Goal: Transaction & Acquisition: Book appointment/travel/reservation

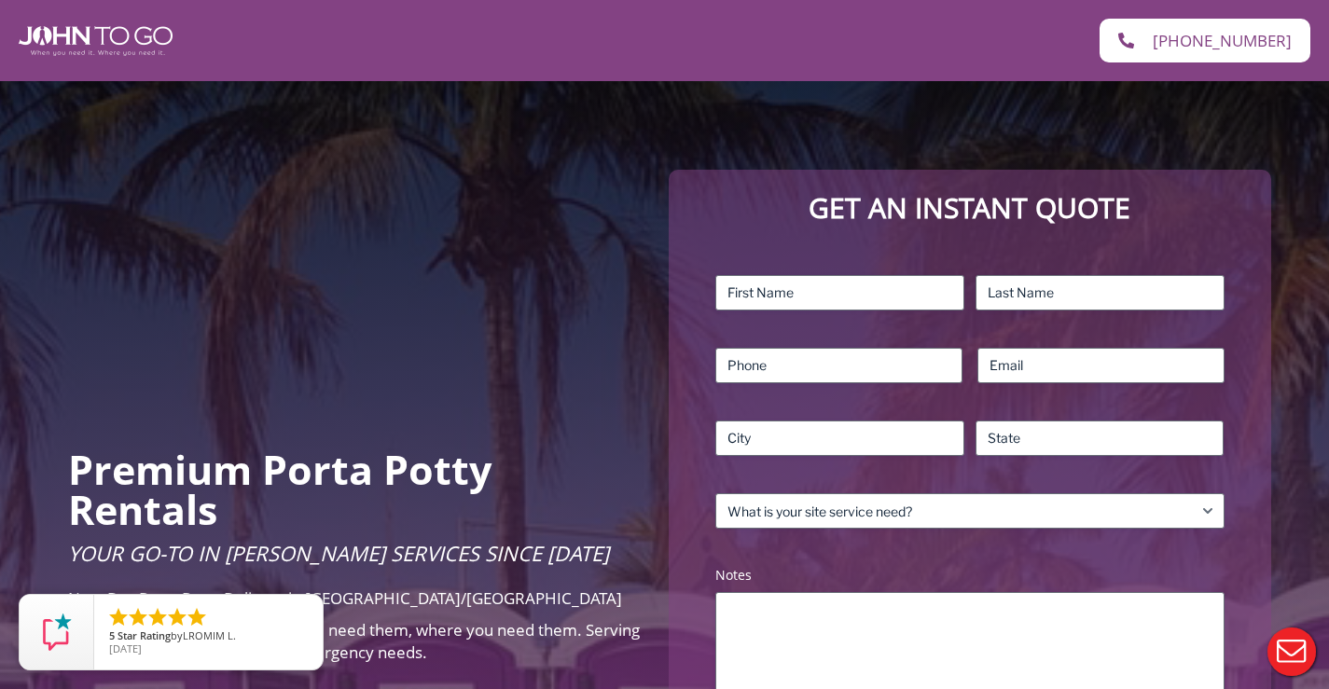
scroll to position [187, 0]
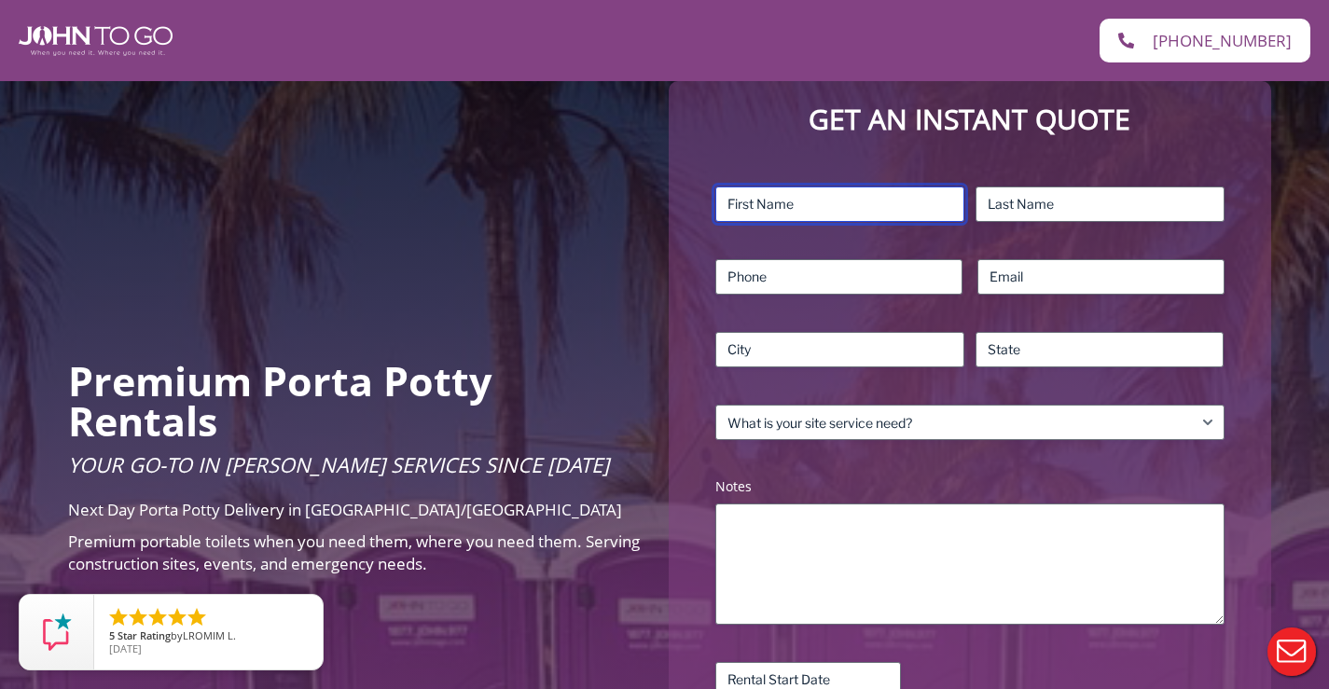
click at [809, 215] on input "First" at bounding box center [839, 204] width 249 height 35
type input "[PERSON_NAME]"
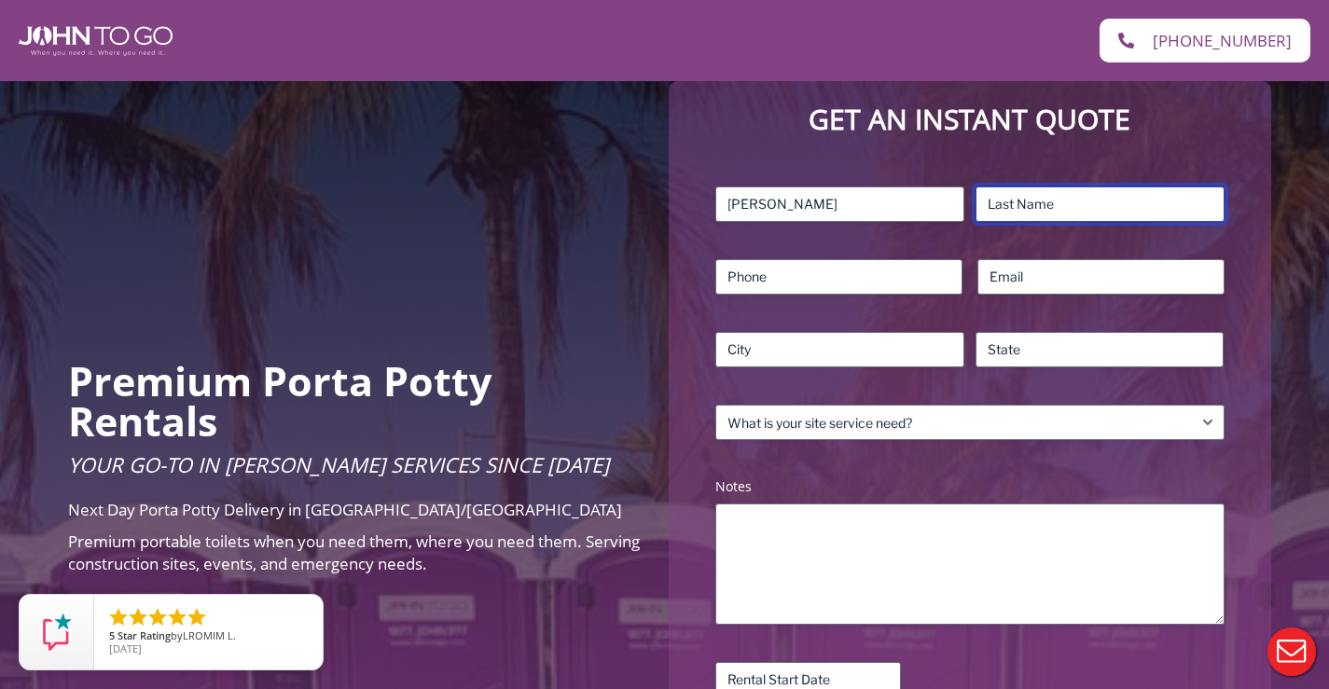
type input "[PERSON_NAME]"
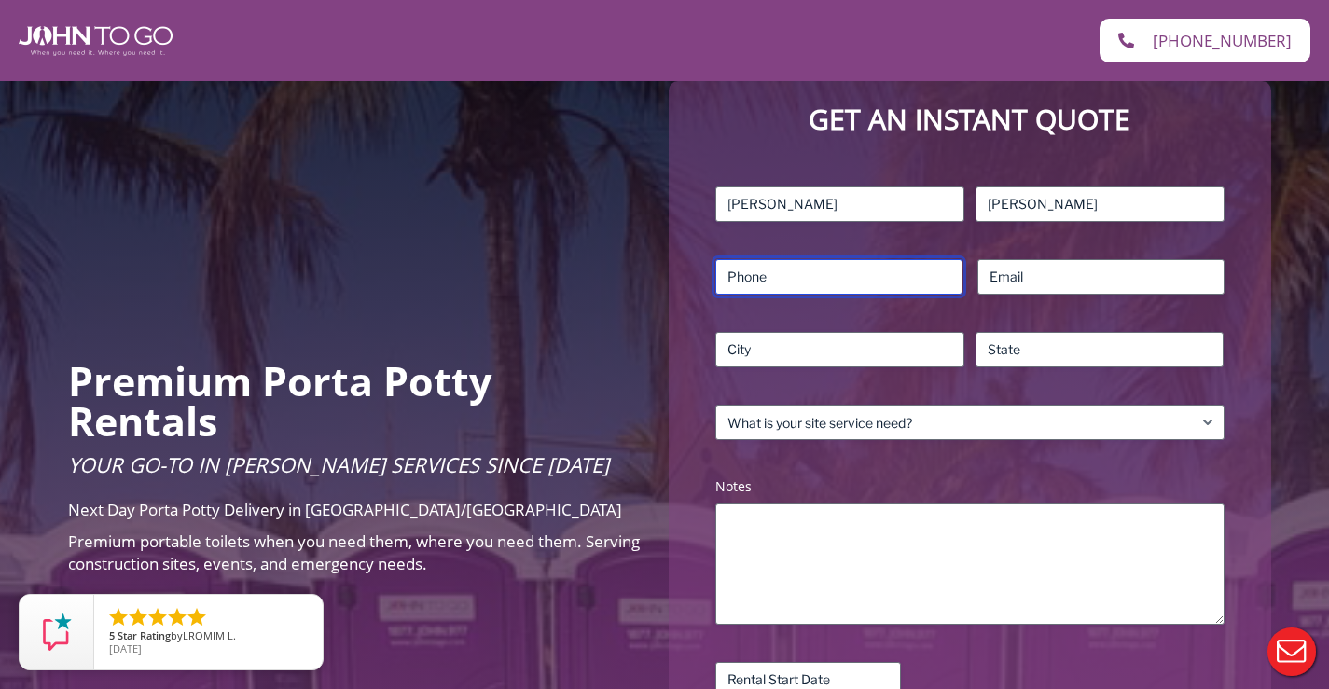
type input "9732147266"
type input "[EMAIL_ADDRESS][DOMAIN_NAME]"
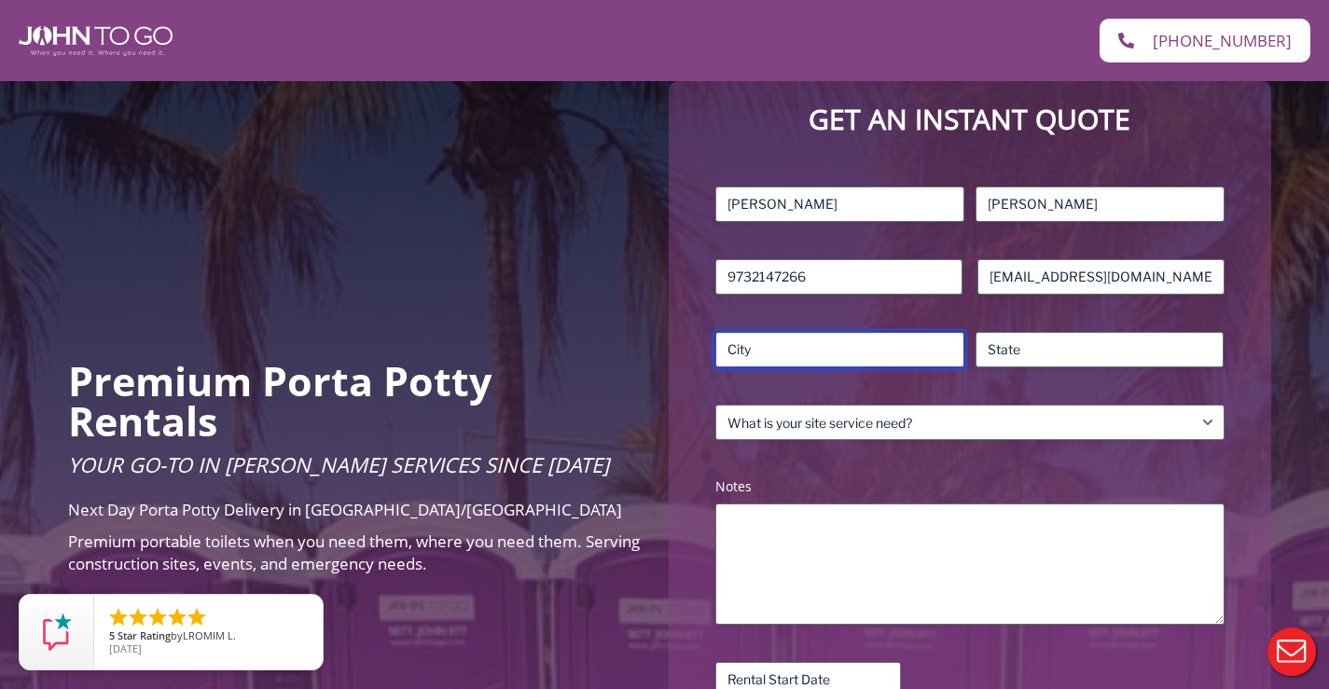
type input "[GEOGRAPHIC_DATA]"
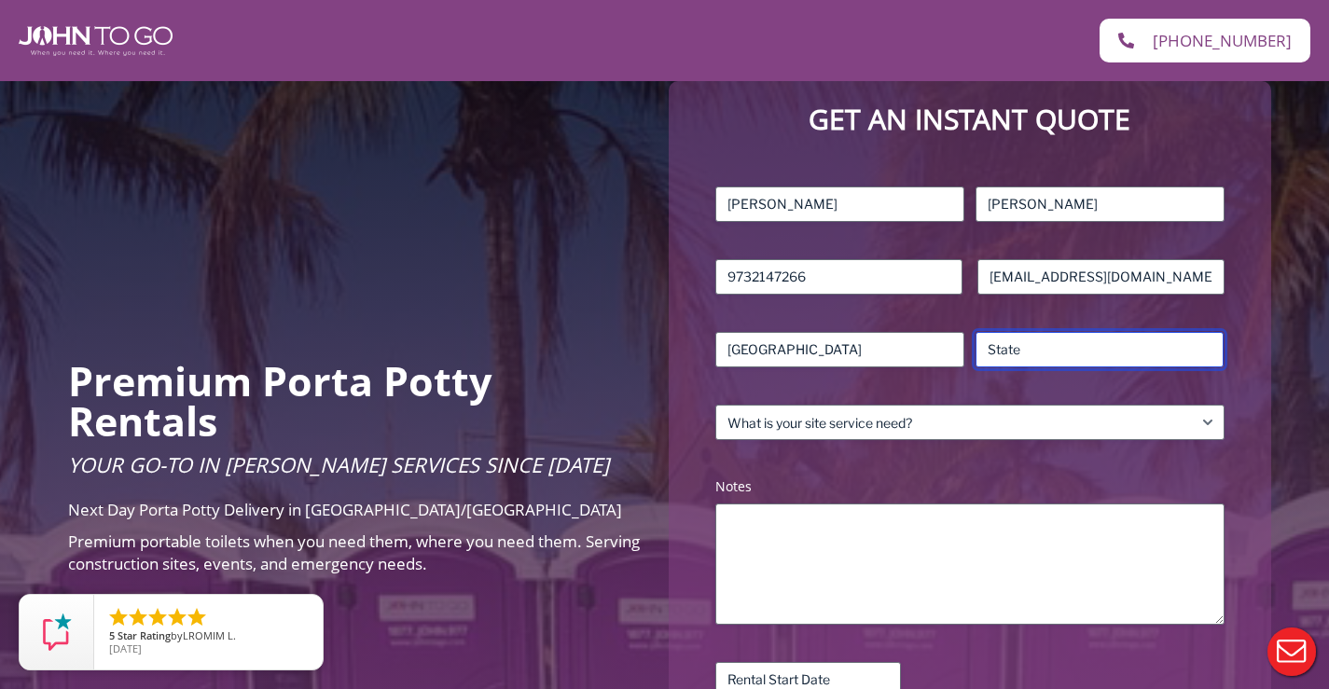
type input "[US_STATE]"
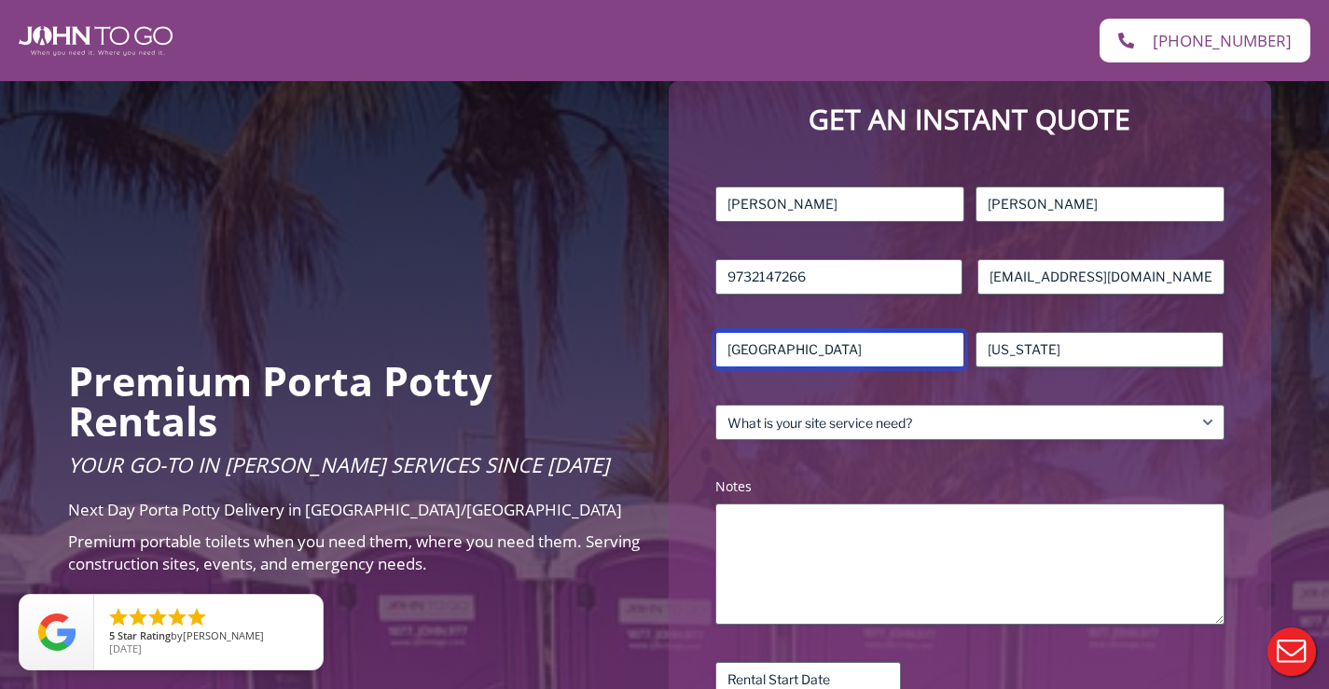
click at [813, 346] on input "[GEOGRAPHIC_DATA]" at bounding box center [839, 349] width 249 height 35
type input "M"
type input "[PERSON_NAME]"
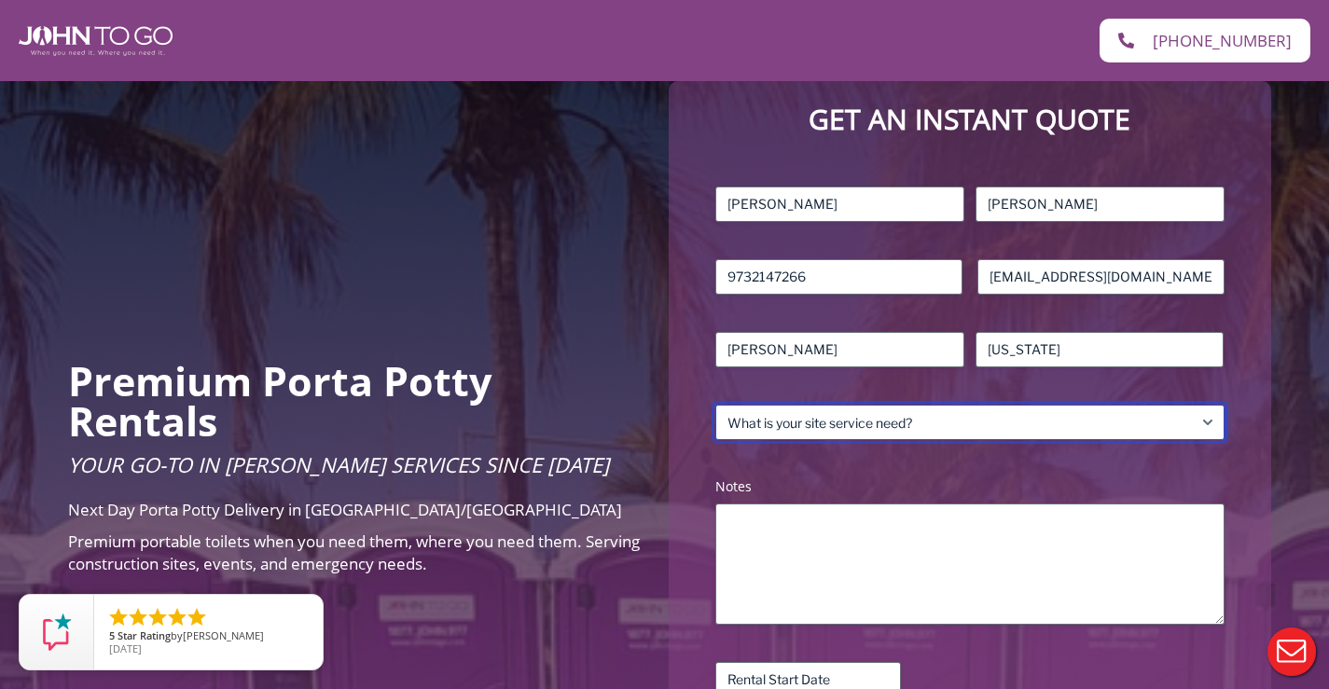
click at [946, 421] on select "What is your site service need? Consumer Construction – Commercial Construction…" at bounding box center [969, 422] width 508 height 35
select select "Event"
click at [715, 405] on select "What is your site service need? Consumer Construction – Commercial Construction…" at bounding box center [969, 422] width 508 height 35
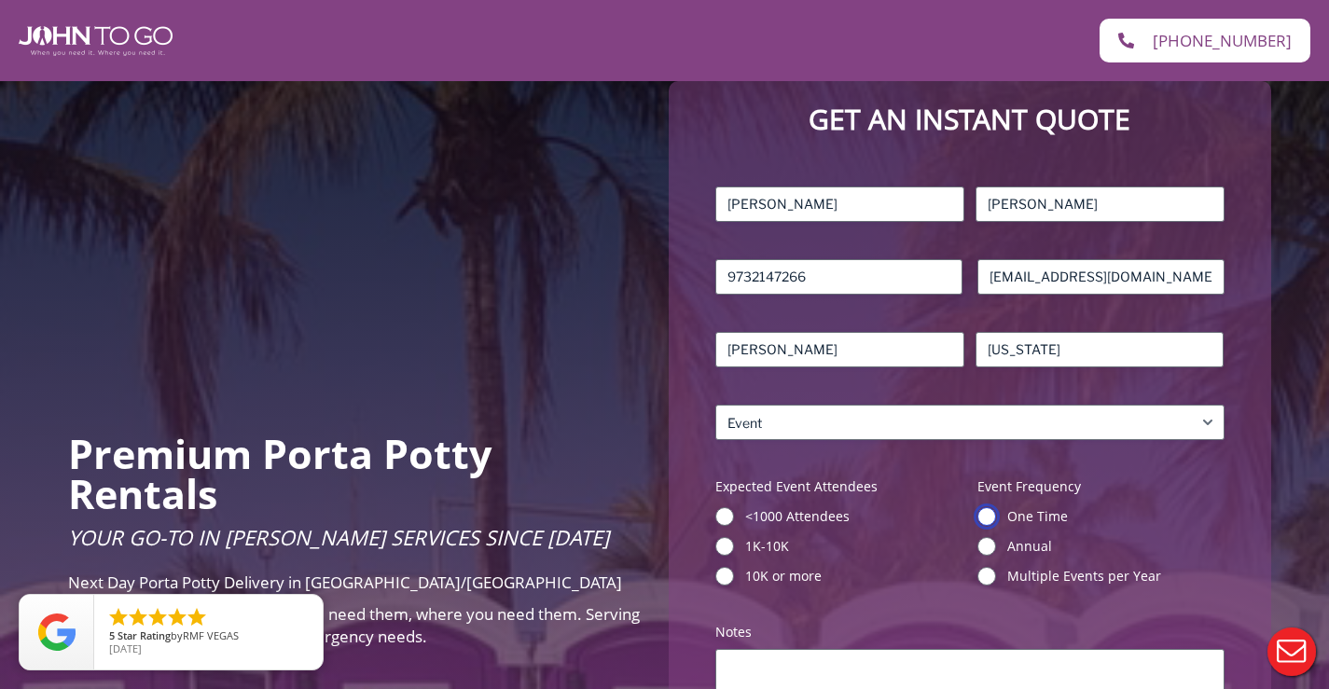
click at [984, 514] on input "One Time" at bounding box center [987, 516] width 19 height 19
radio input "true"
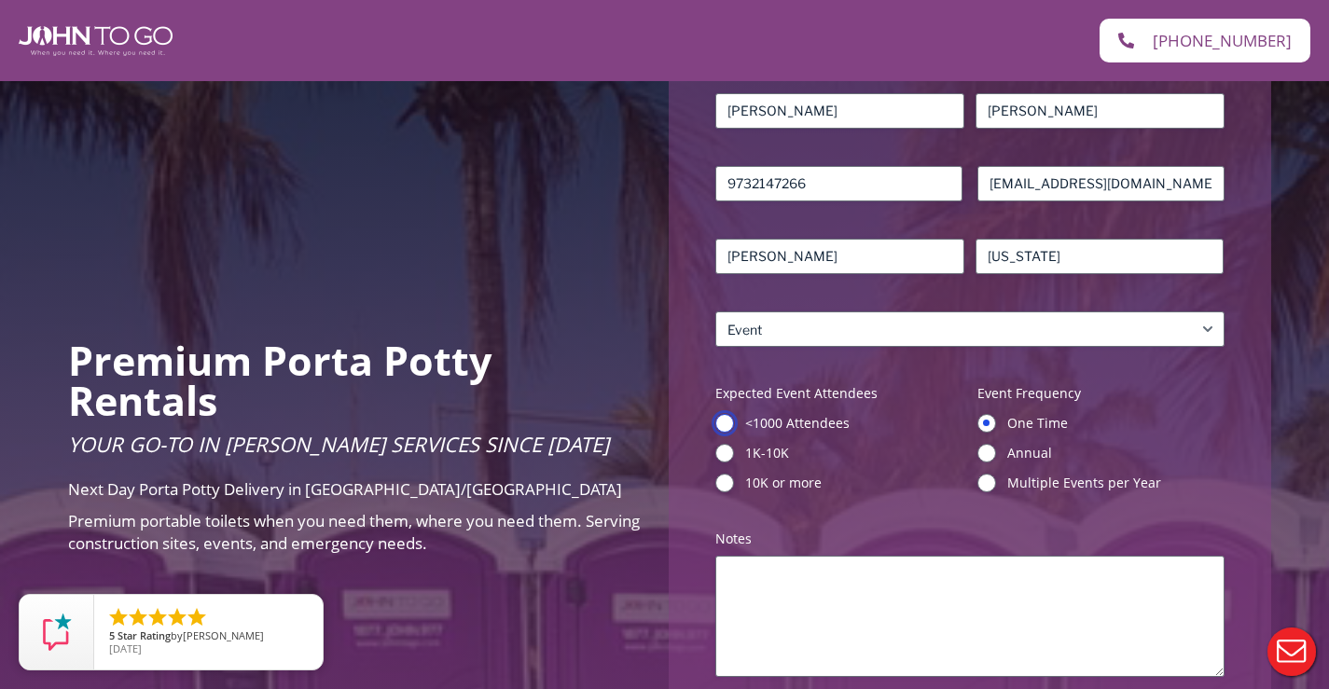
click at [716, 424] on input "<1000 Attendees" at bounding box center [724, 423] width 19 height 19
radio input "true"
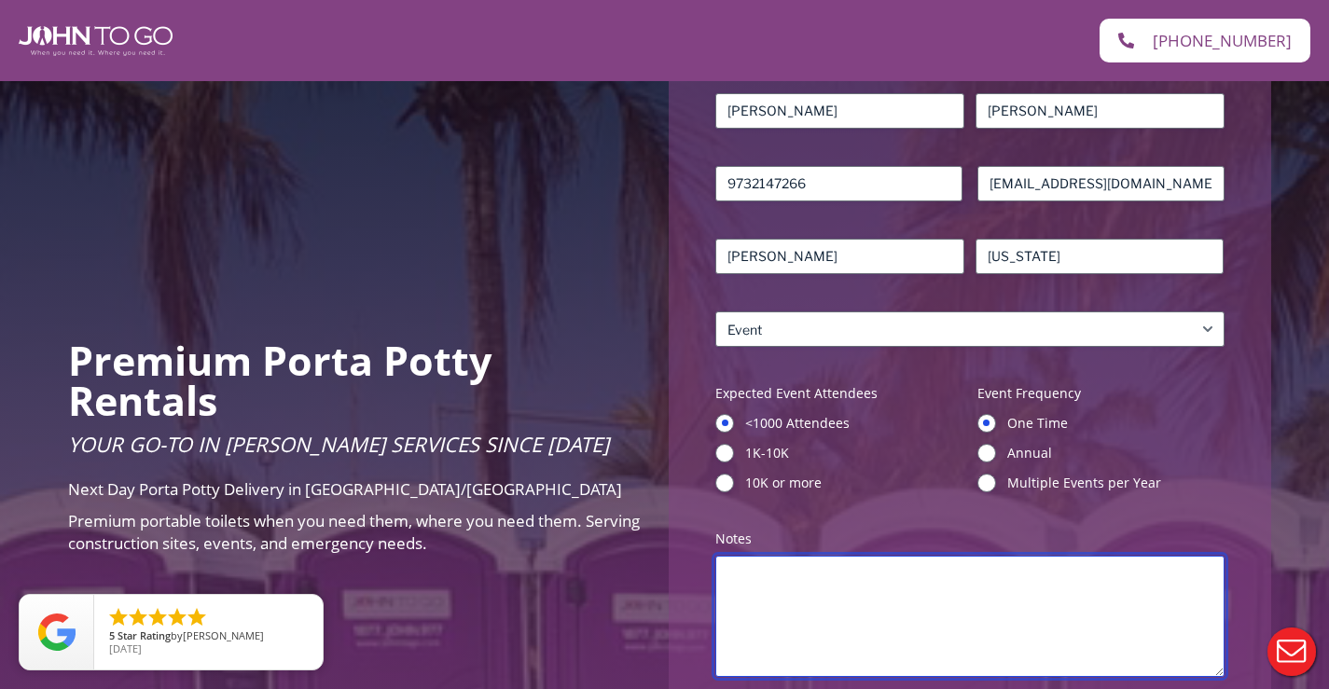
click at [755, 568] on textarea "Notes (Required)" at bounding box center [969, 616] width 508 height 121
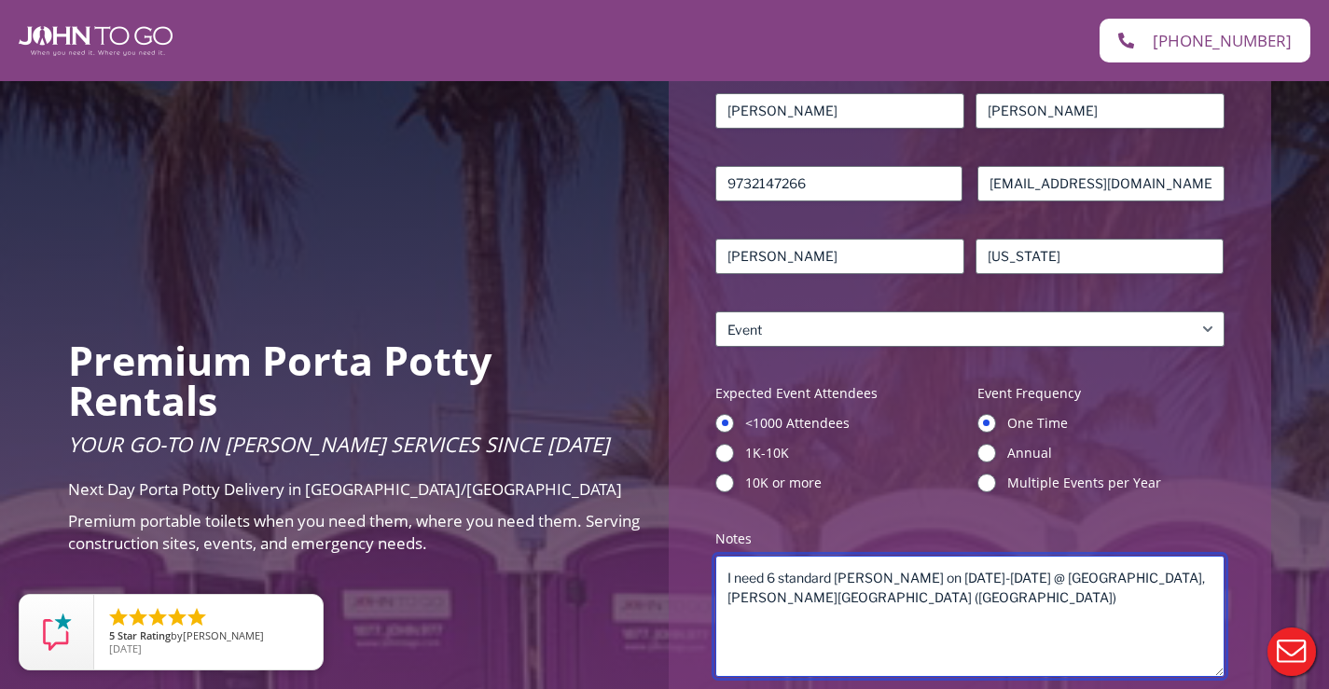
click at [909, 616] on textarea "I need 6 standard [PERSON_NAME] on [DATE]-[DATE] @ [GEOGRAPHIC_DATA], [PERSON_N…" at bounding box center [969, 616] width 508 height 121
type textarea "I need 6 standard [PERSON_NAME] on [DATE]-[DATE] @ [GEOGRAPHIC_DATA], [PERSON_N…"
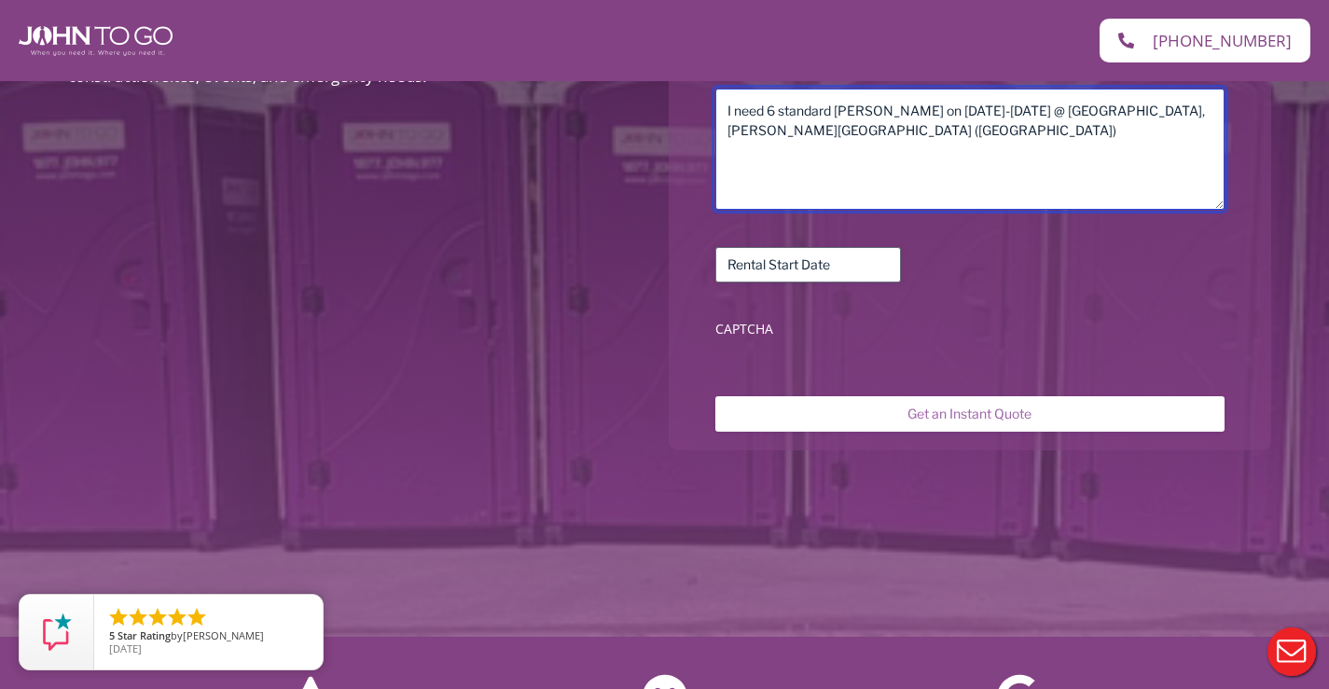
scroll to position [746, 0]
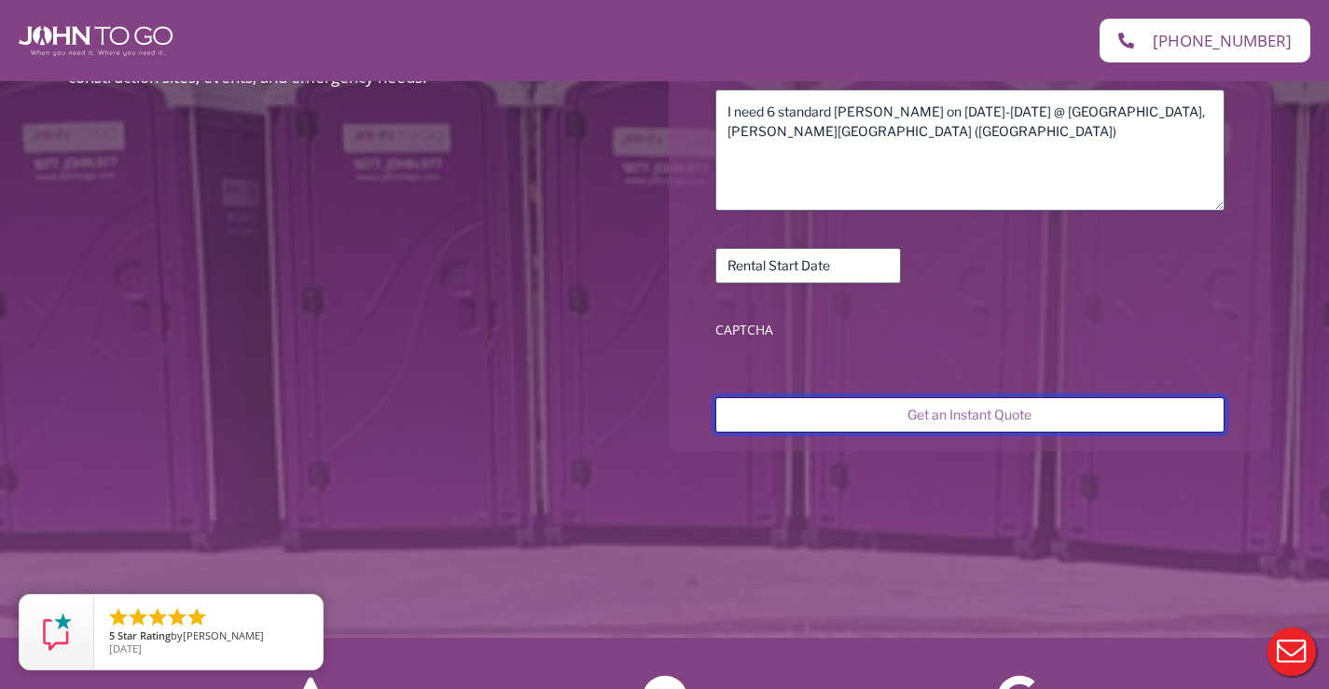
click at [975, 417] on input "Get an Instant Quote" at bounding box center [969, 414] width 508 height 35
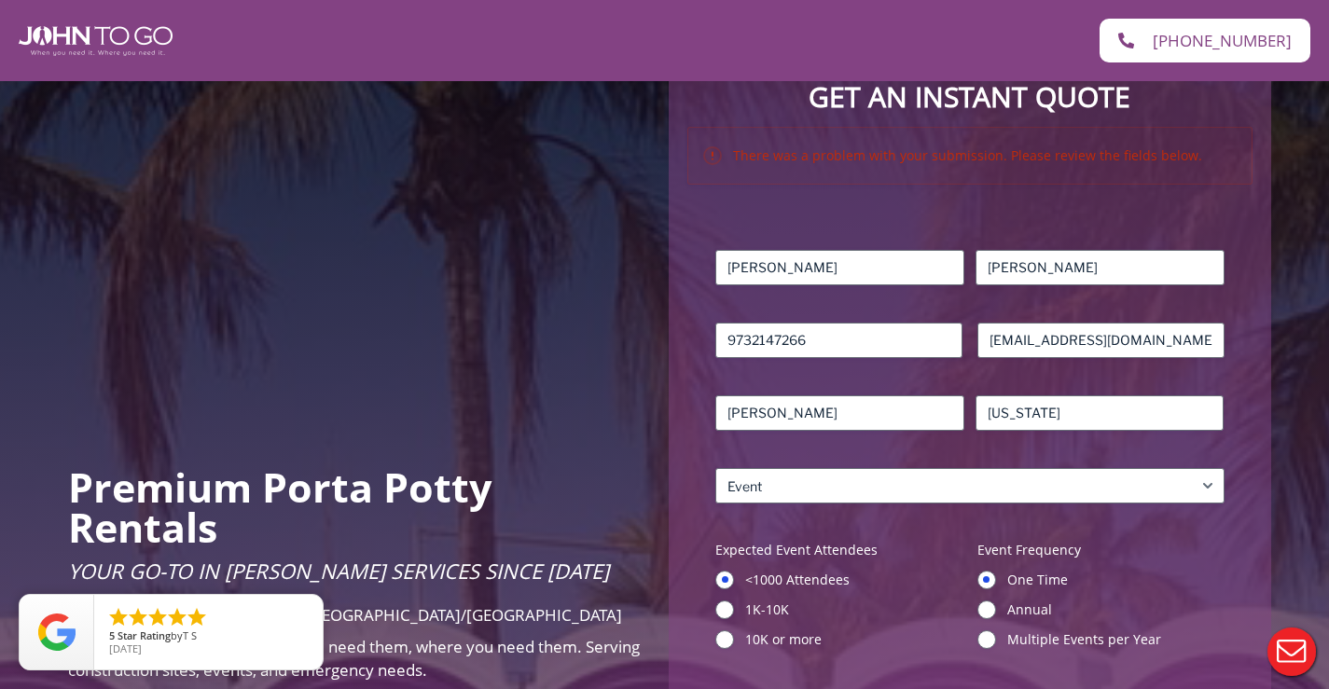
scroll to position [187, 0]
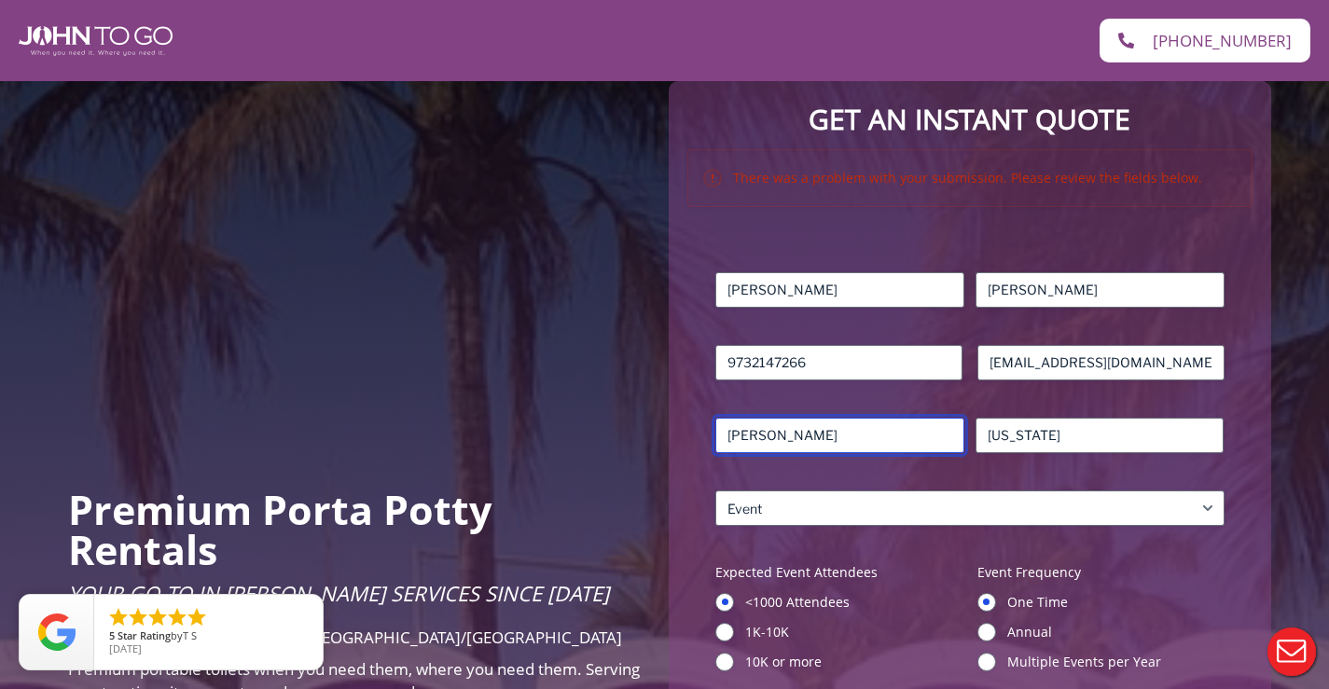
click at [789, 432] on input "[PERSON_NAME]" at bounding box center [839, 435] width 249 height 35
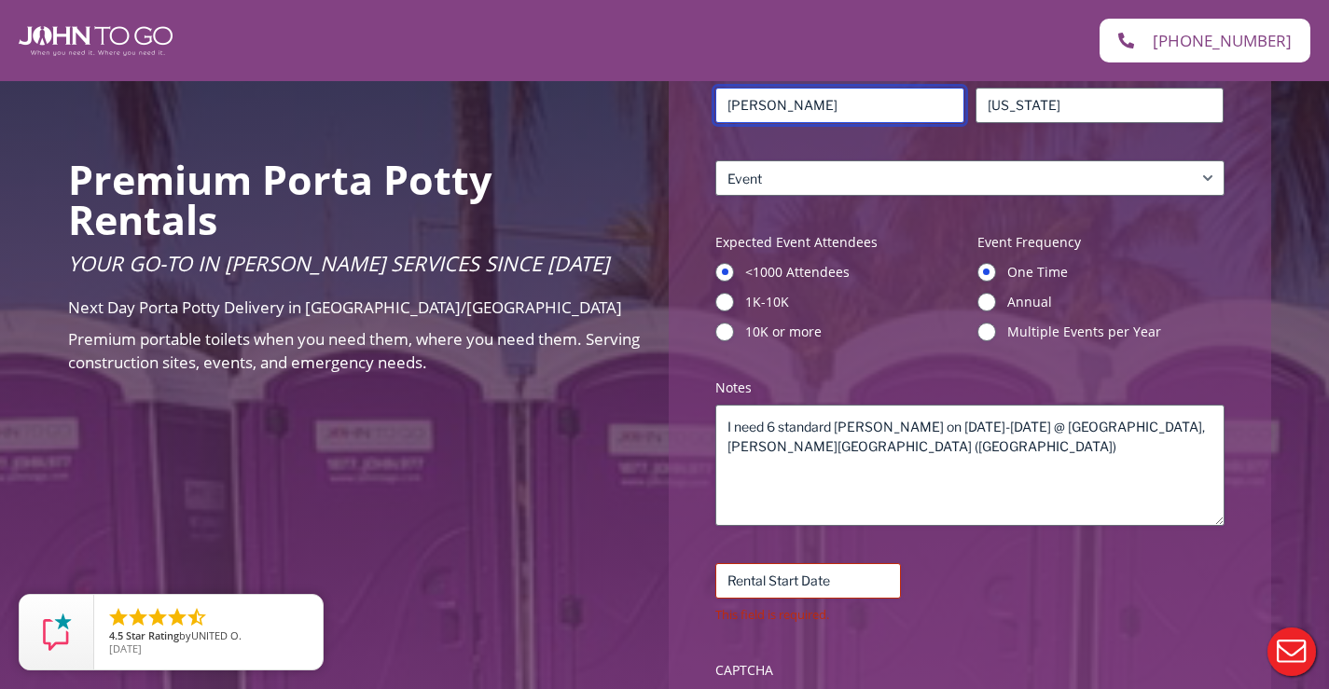
scroll to position [560, 0]
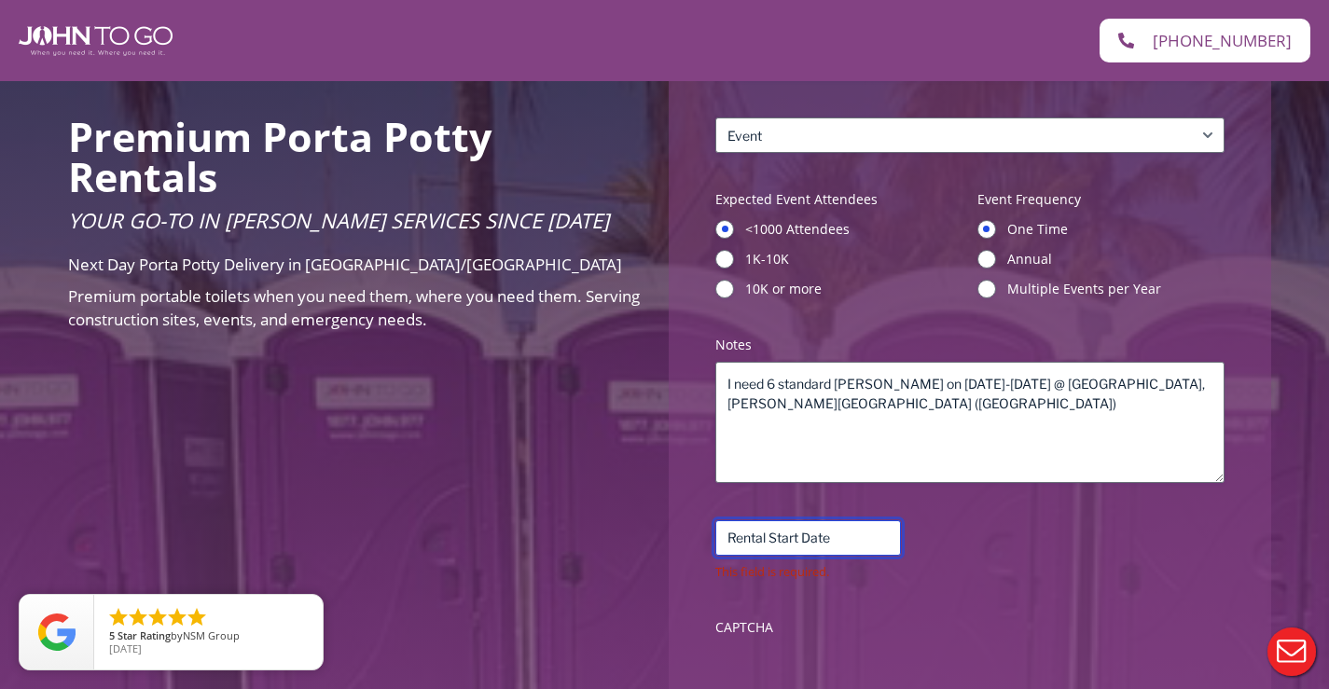
click at [805, 540] on input "Rental Start Date (Required)" at bounding box center [808, 538] width 186 height 35
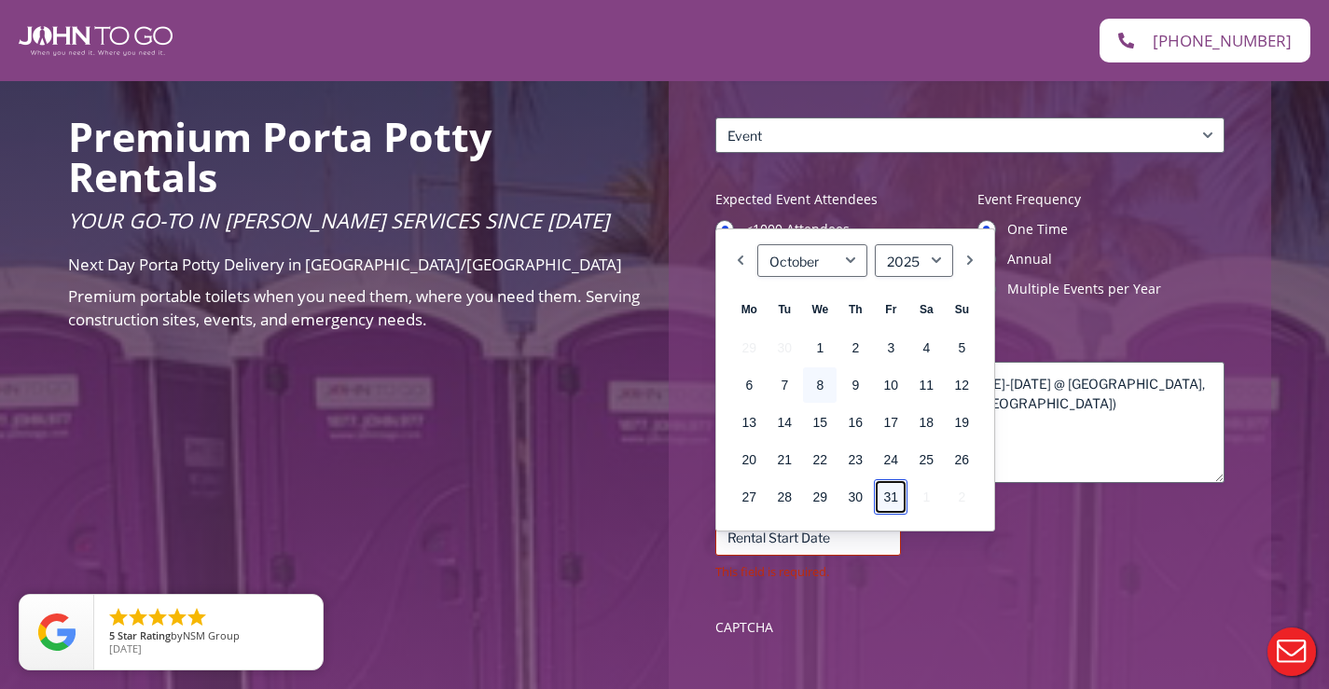
click at [889, 500] on link "31" at bounding box center [891, 496] width 34 height 35
type input "10/31/2025"
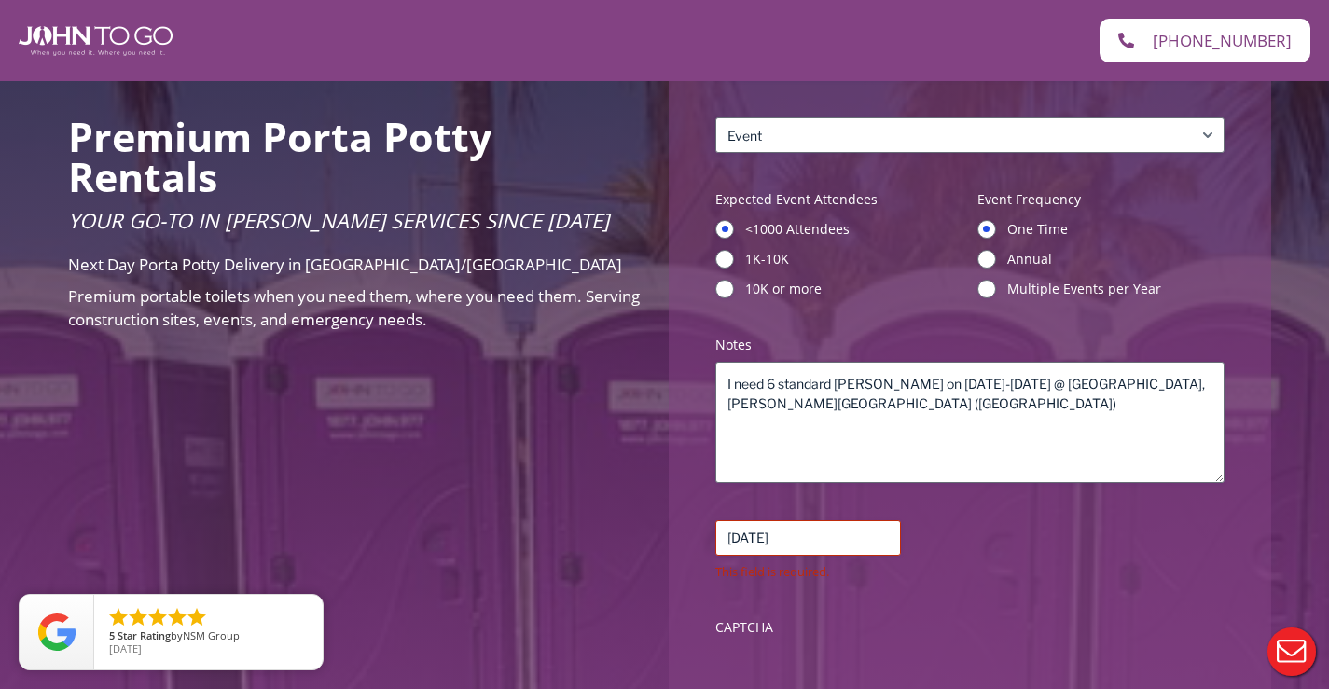
click at [993, 583] on div "Name (Required) Sean First Robinson Last Phone (Required) 9732147266 Email (Req…" at bounding box center [969, 272] width 527 height 764
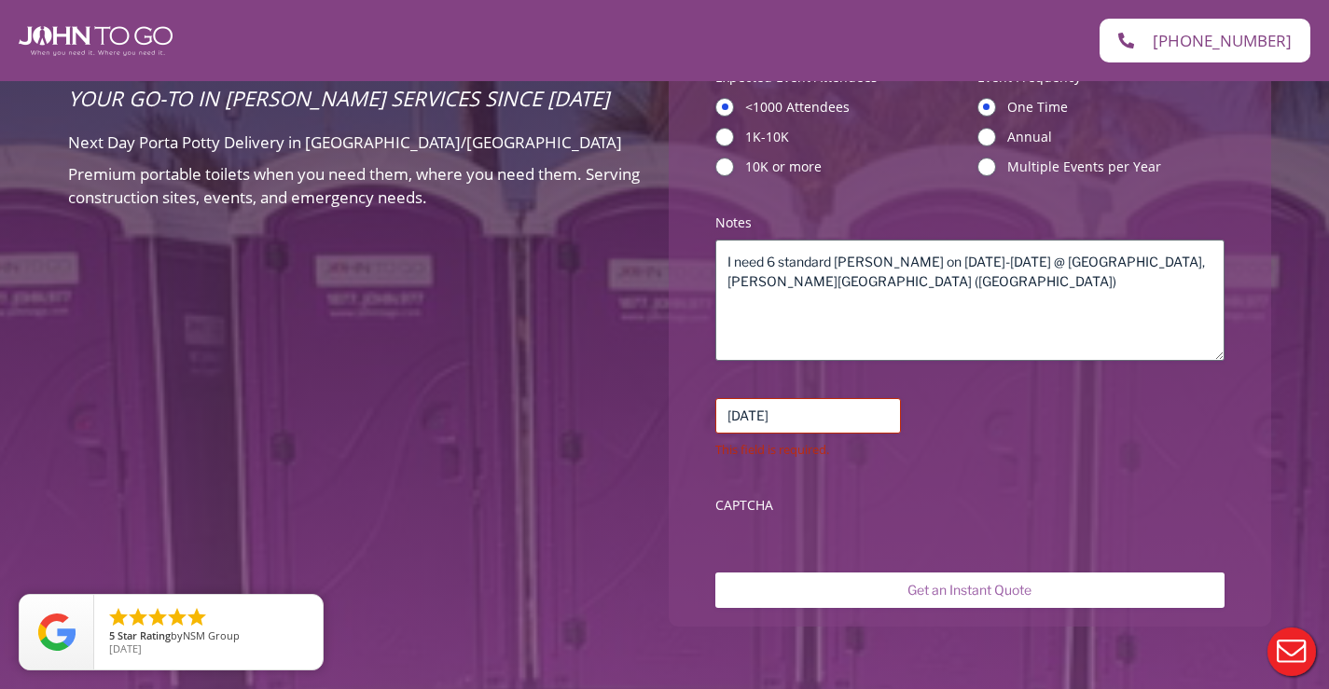
scroll to position [840, 0]
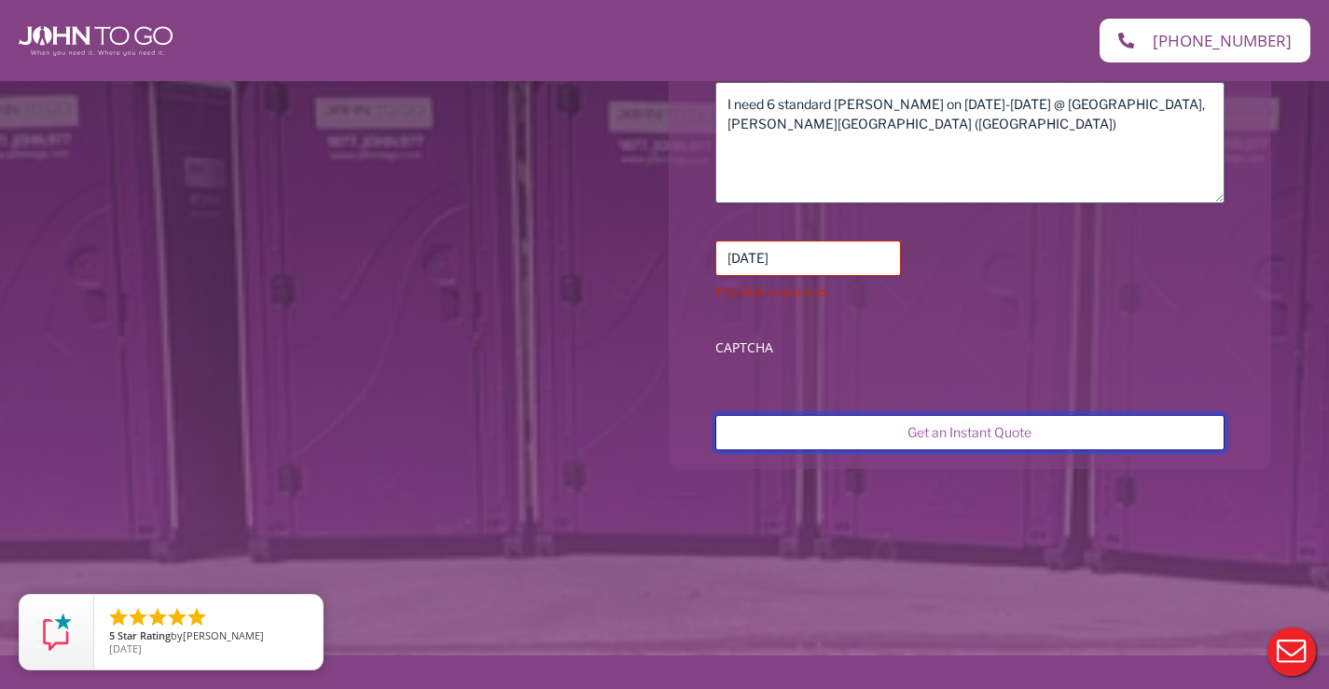
click at [983, 434] on input "Get an Instant Quote" at bounding box center [969, 432] width 508 height 35
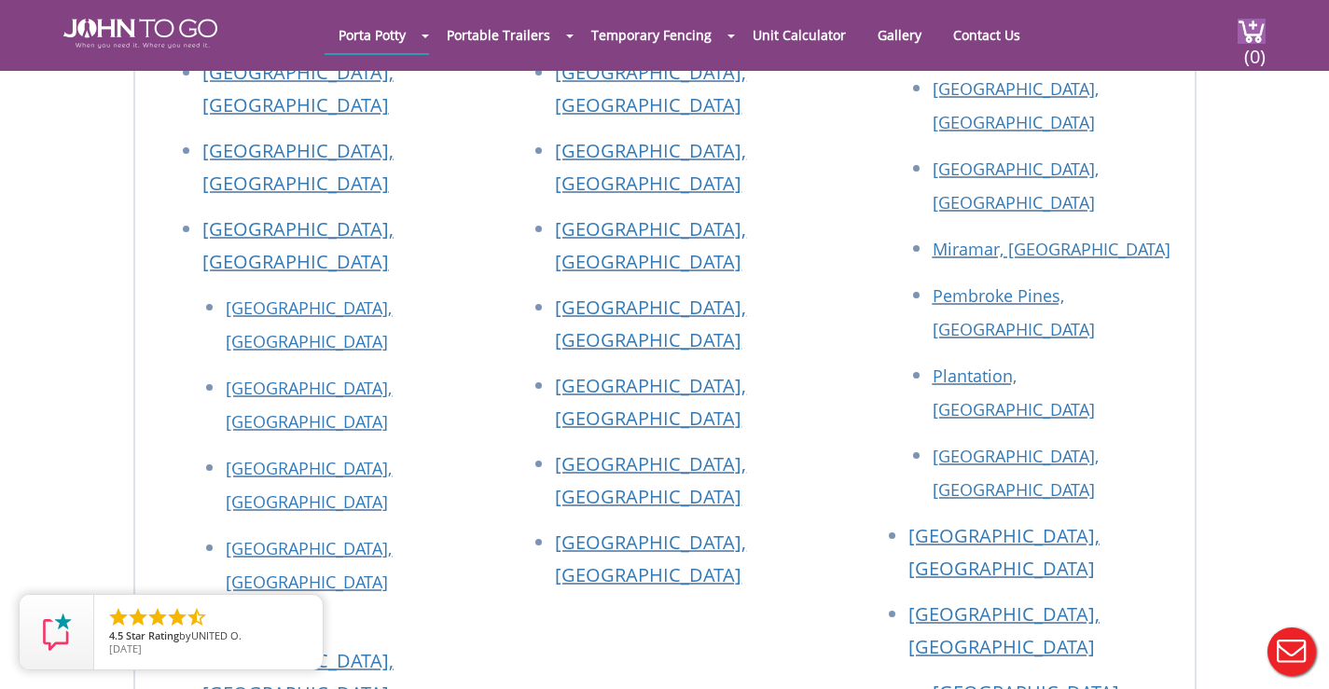
scroll to position [653, 0]
